Goal: Transaction & Acquisition: Purchase product/service

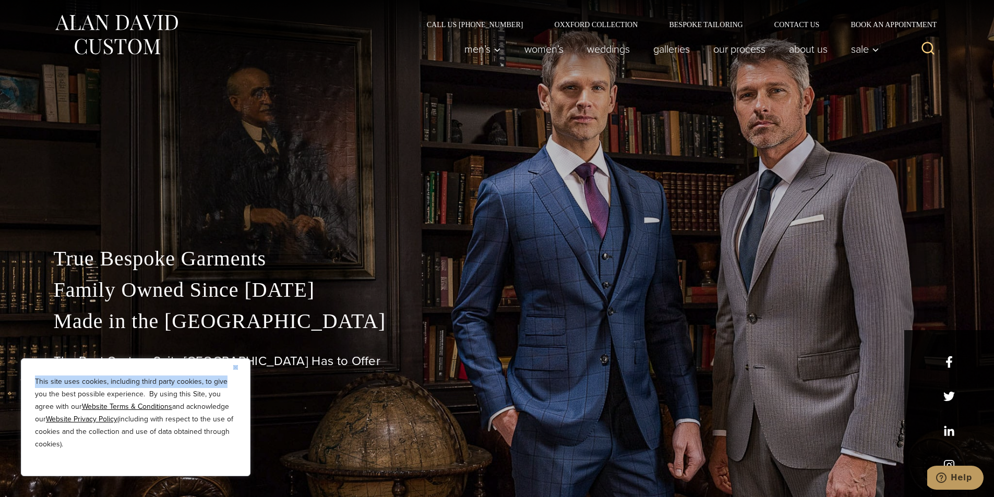
click at [235, 372] on div "This site uses cookies, including third party cookies, to give you the best pos…" at bounding box center [136, 418] width 230 height 118
click at [234, 369] on img "Close" at bounding box center [235, 367] width 5 height 5
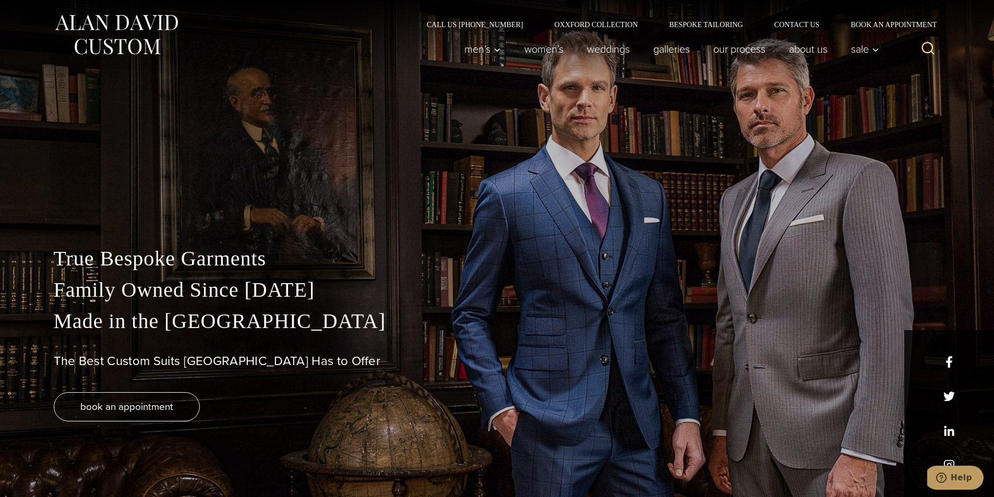
click at [336, 348] on div "True Bespoke Garments Family Owned Since [DATE] Made in [GEOGRAPHIC_DATA] The B…" at bounding box center [497, 370] width 908 height 254
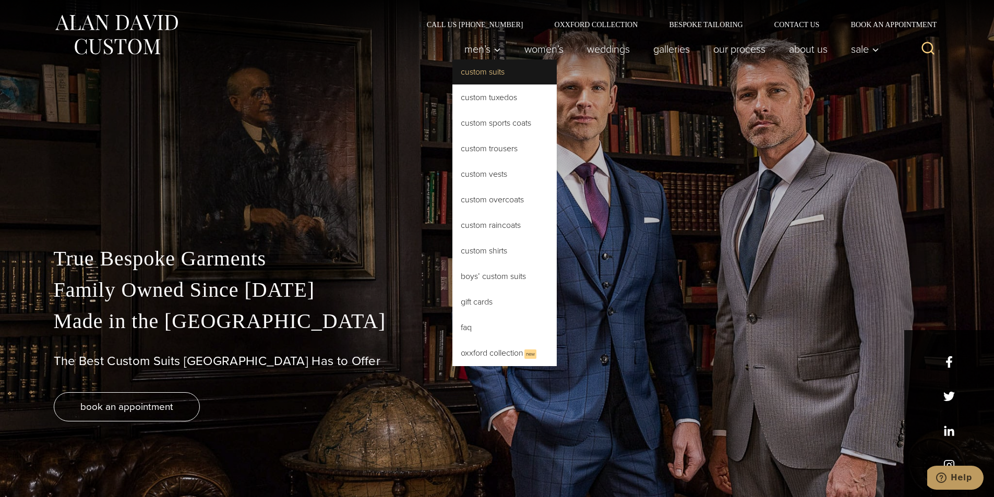
click at [485, 68] on link "Custom Suits" at bounding box center [505, 72] width 104 height 25
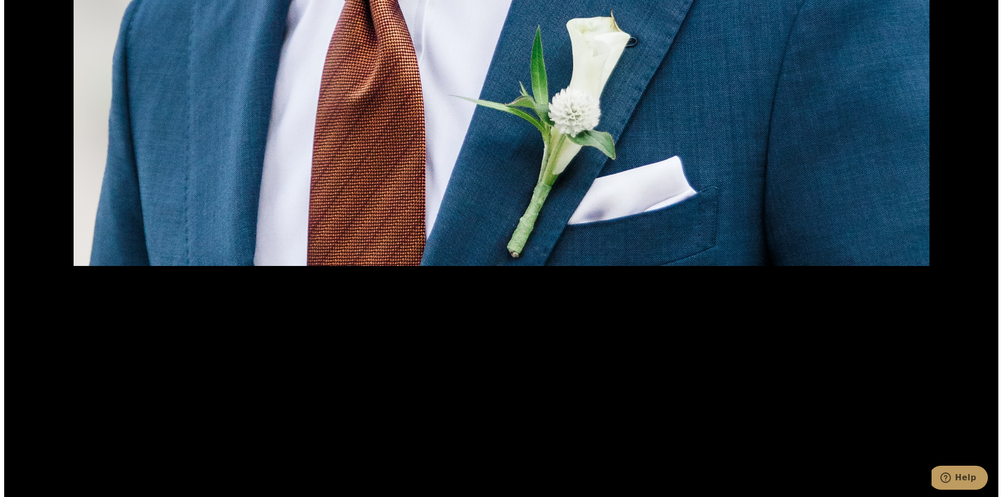
scroll to position [1566, 0]
